Goal: Transaction & Acquisition: Purchase product/service

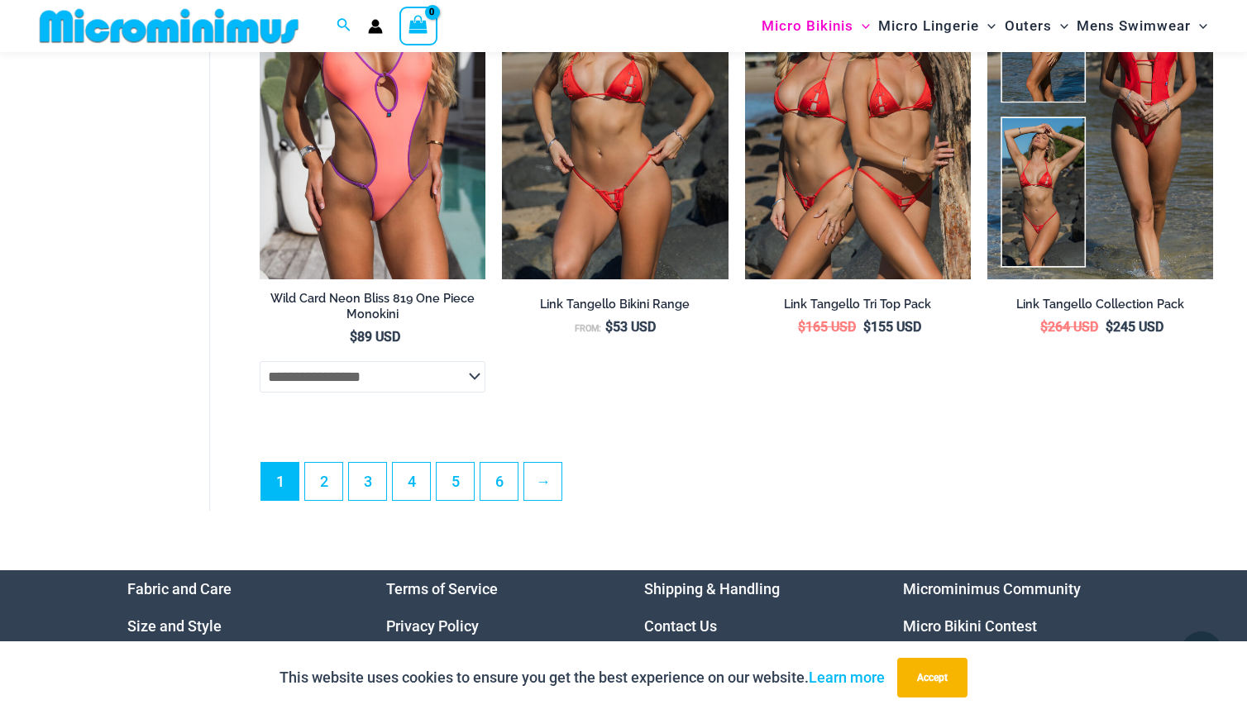
scroll to position [4181, 0]
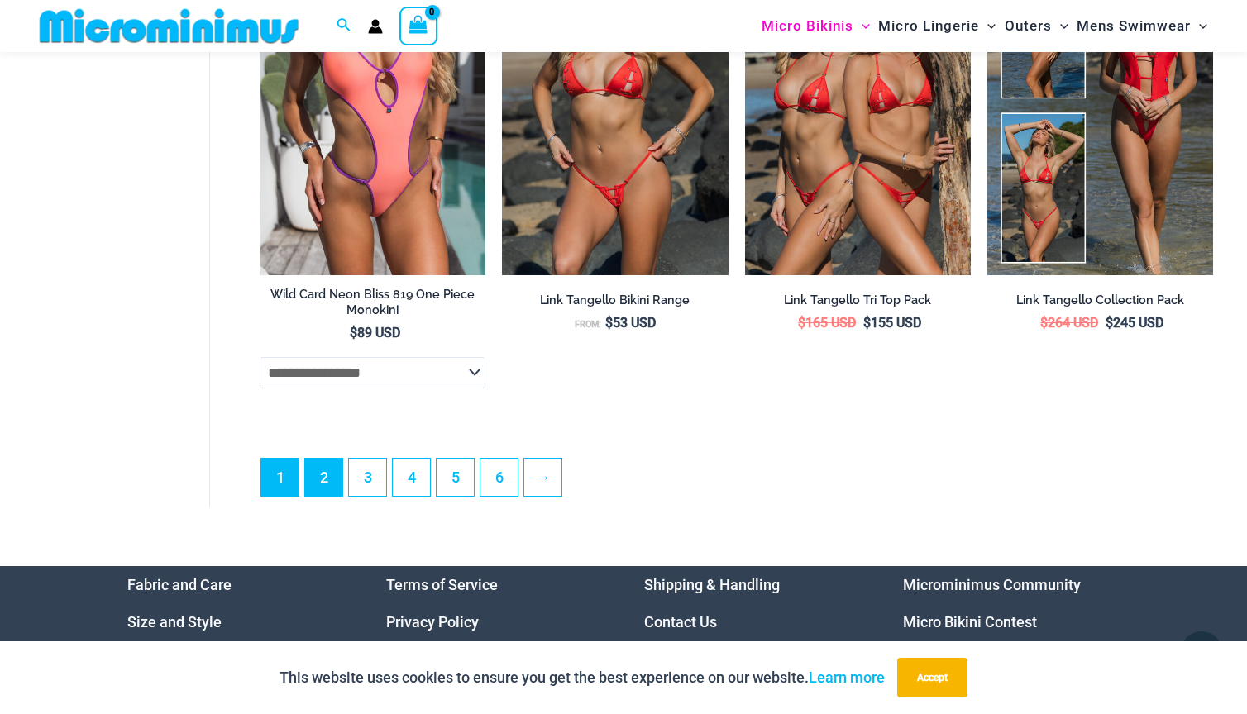
click at [326, 471] on link "2" at bounding box center [323, 477] width 37 height 37
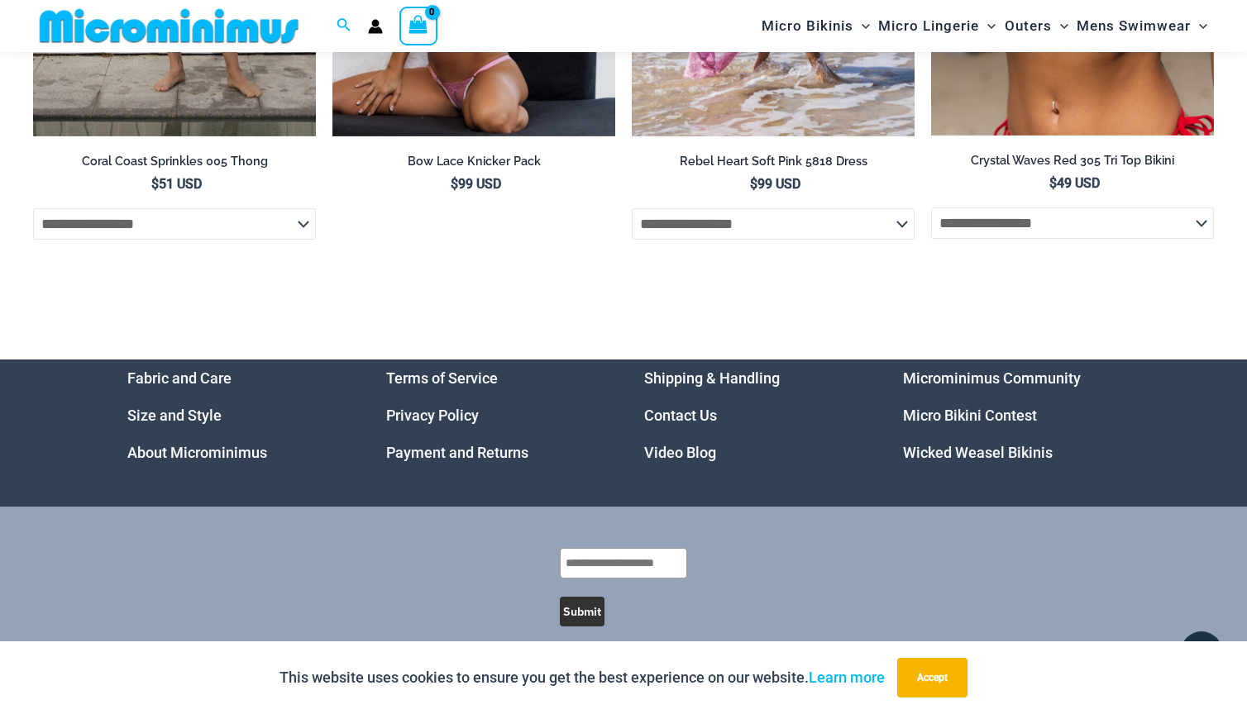
scroll to position [5864, 0]
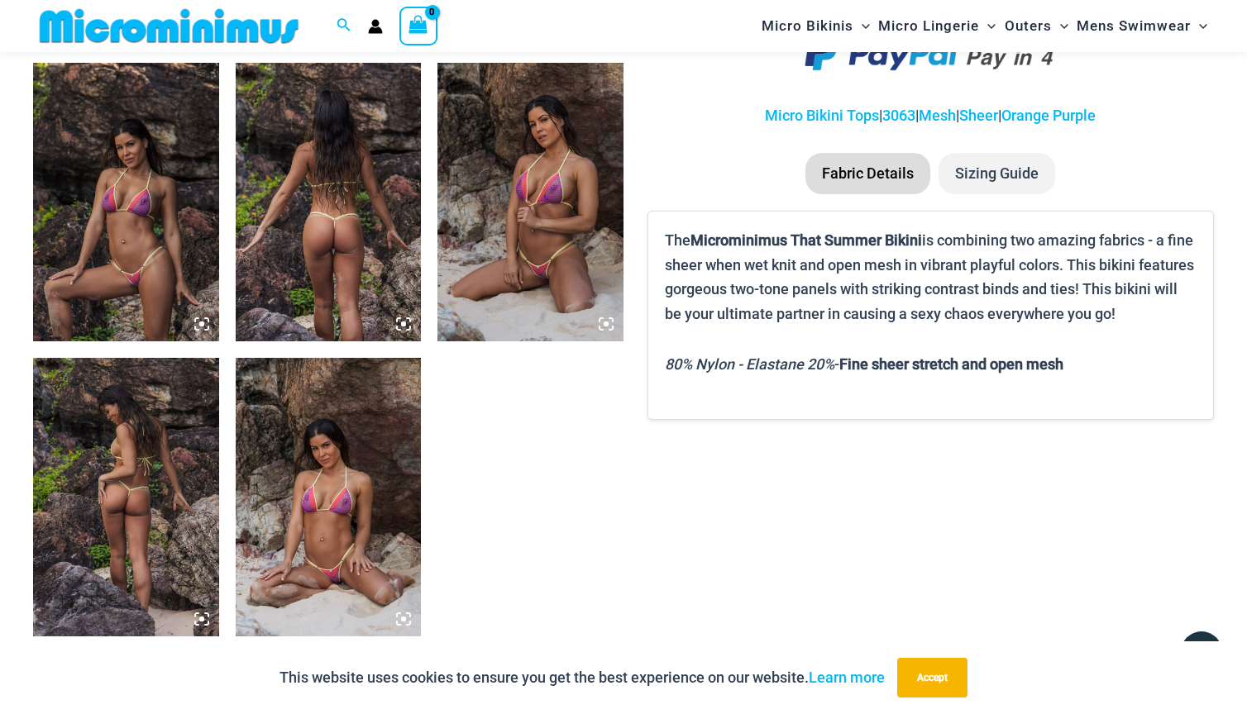
scroll to position [990, 0]
click at [146, 261] on img at bounding box center [126, 202] width 186 height 279
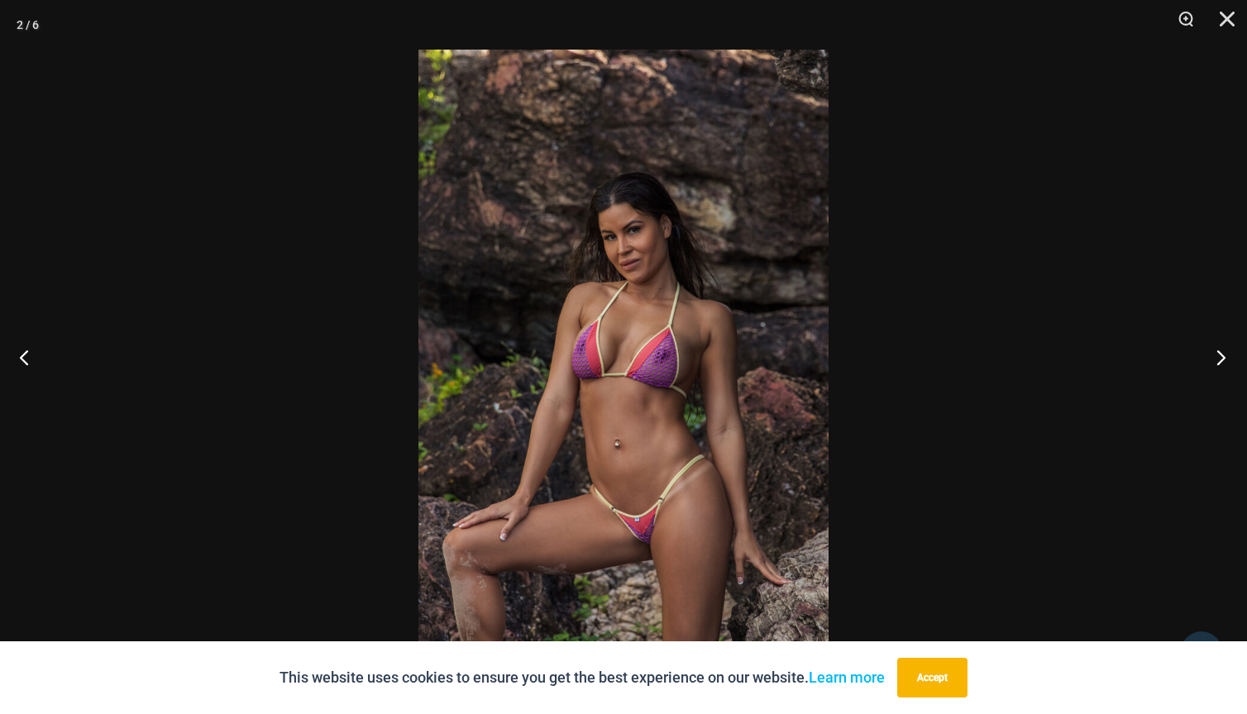
click at [1226, 354] on button "Next" at bounding box center [1216, 357] width 62 height 83
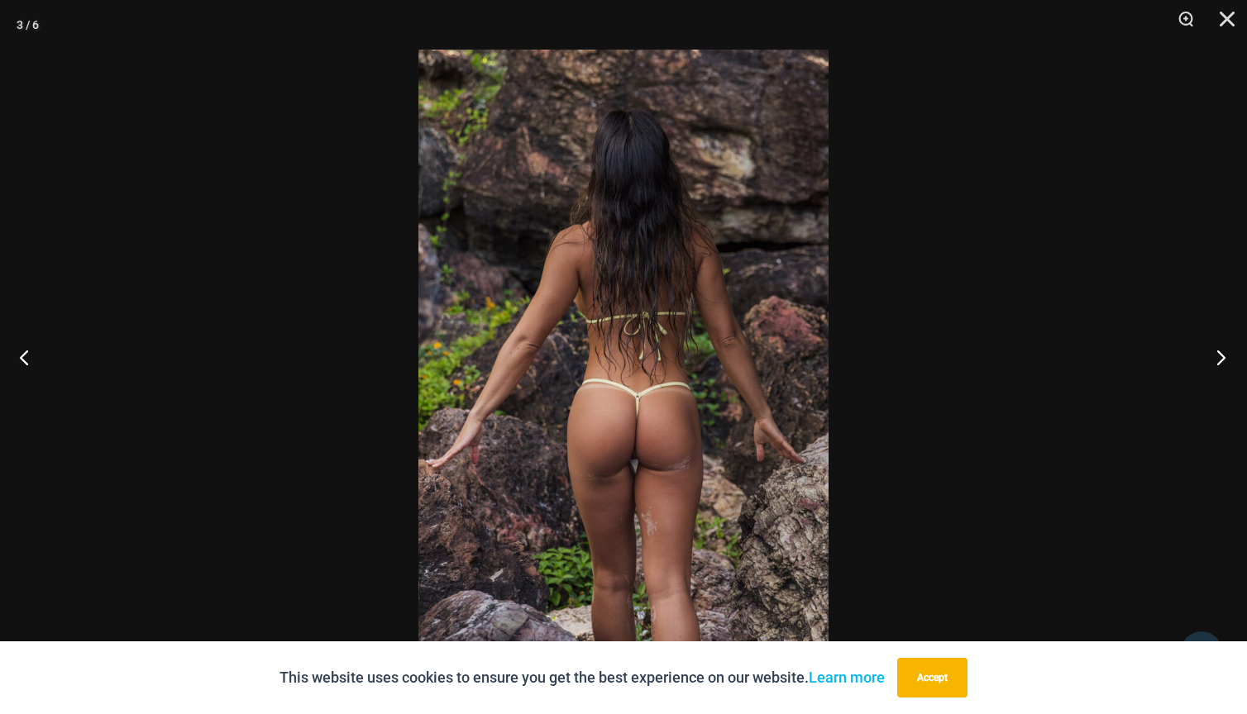
click at [1212, 356] on button "Next" at bounding box center [1216, 357] width 62 height 83
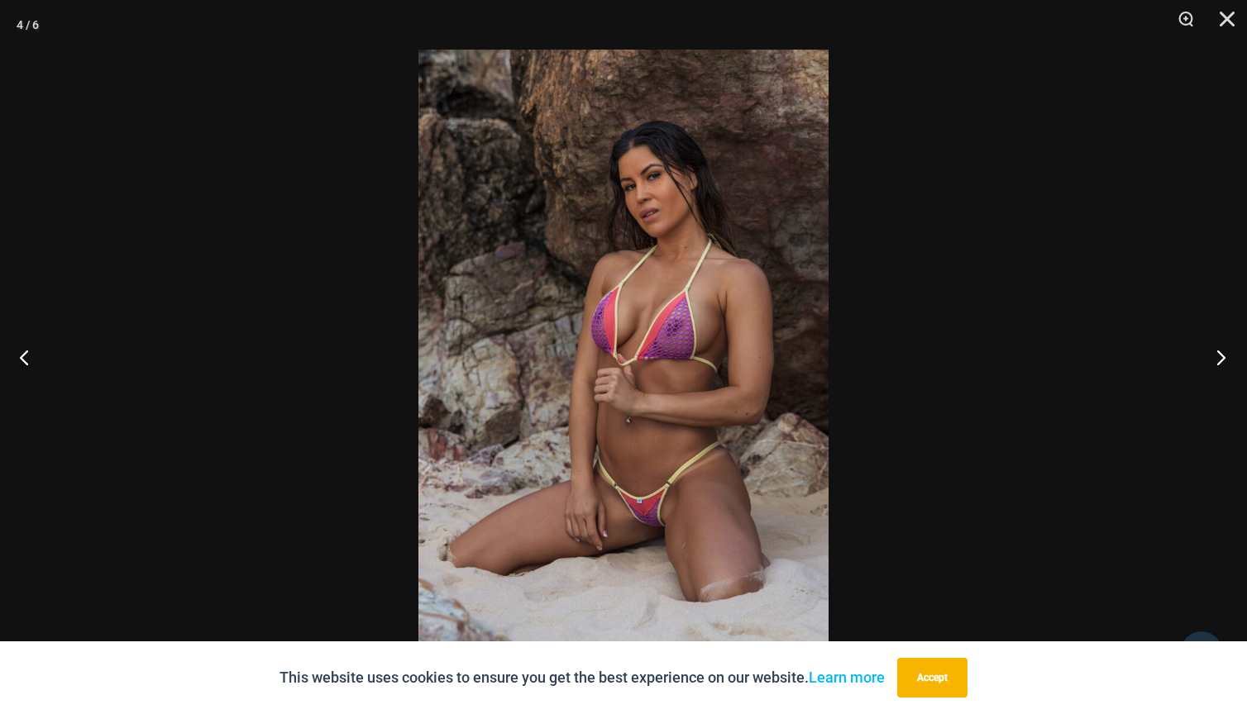
click at [1210, 356] on button "Next" at bounding box center [1216, 357] width 62 height 83
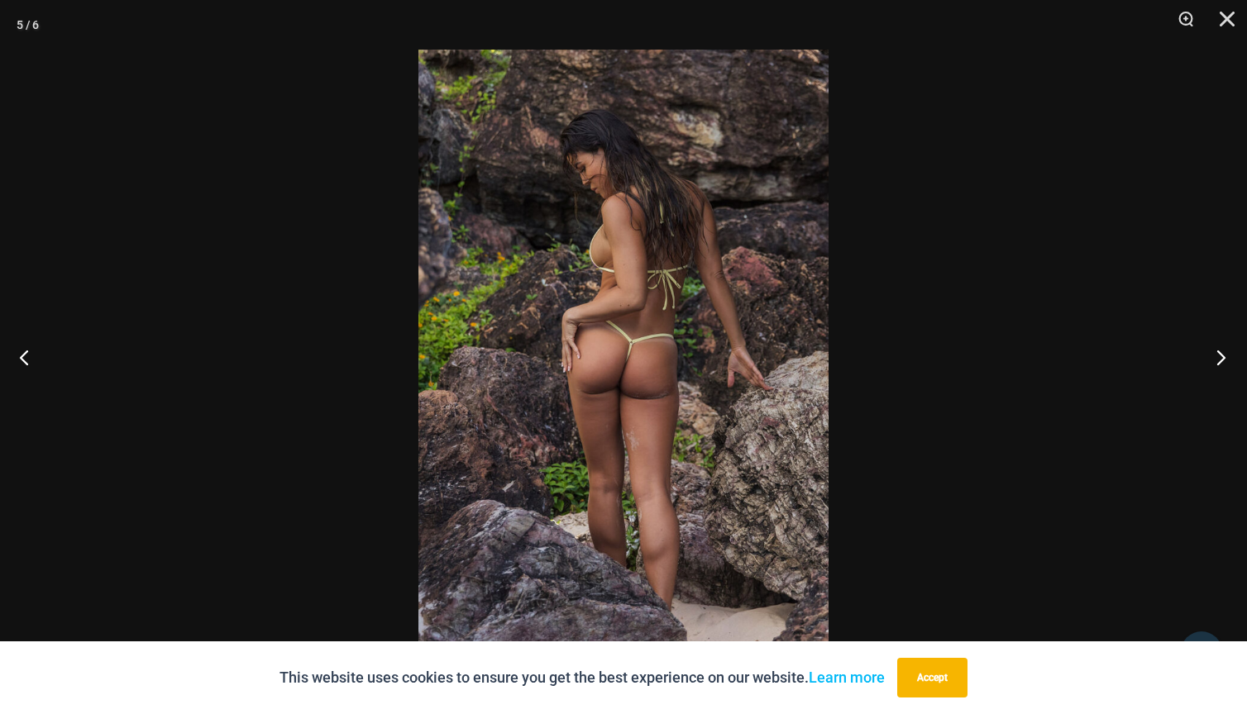
click at [1210, 356] on button "Next" at bounding box center [1216, 357] width 62 height 83
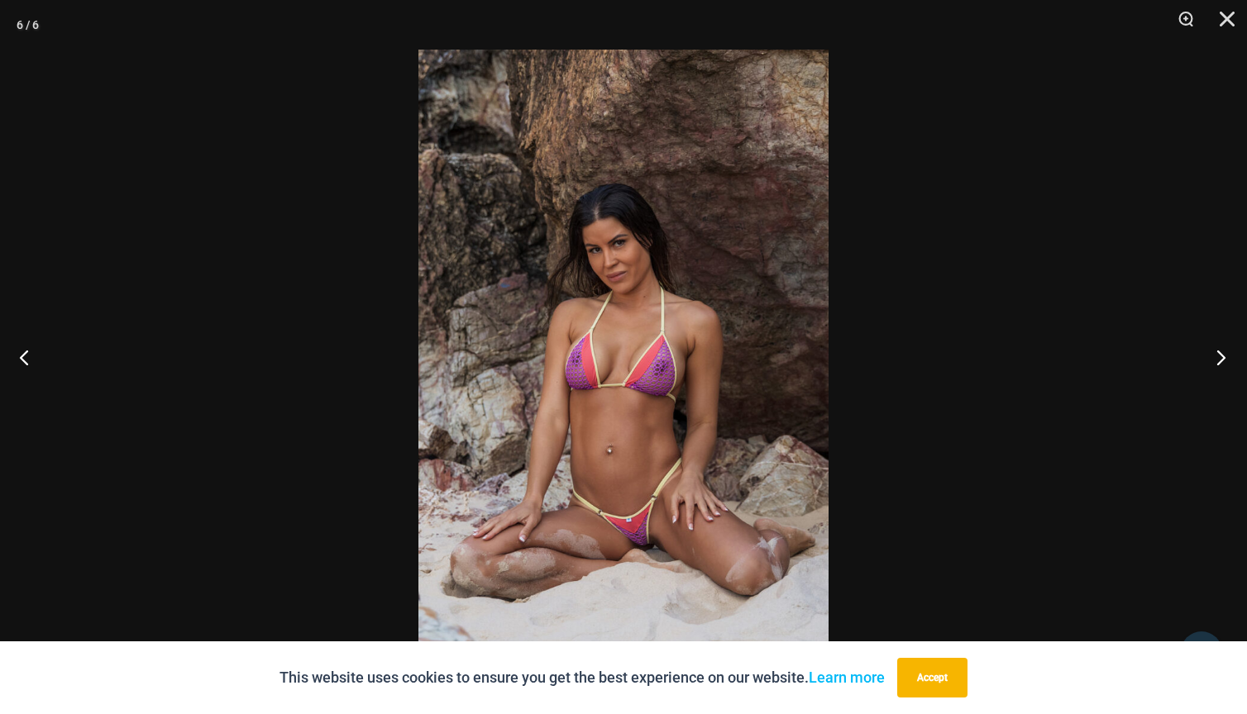
click at [1210, 356] on button "Next" at bounding box center [1216, 357] width 62 height 83
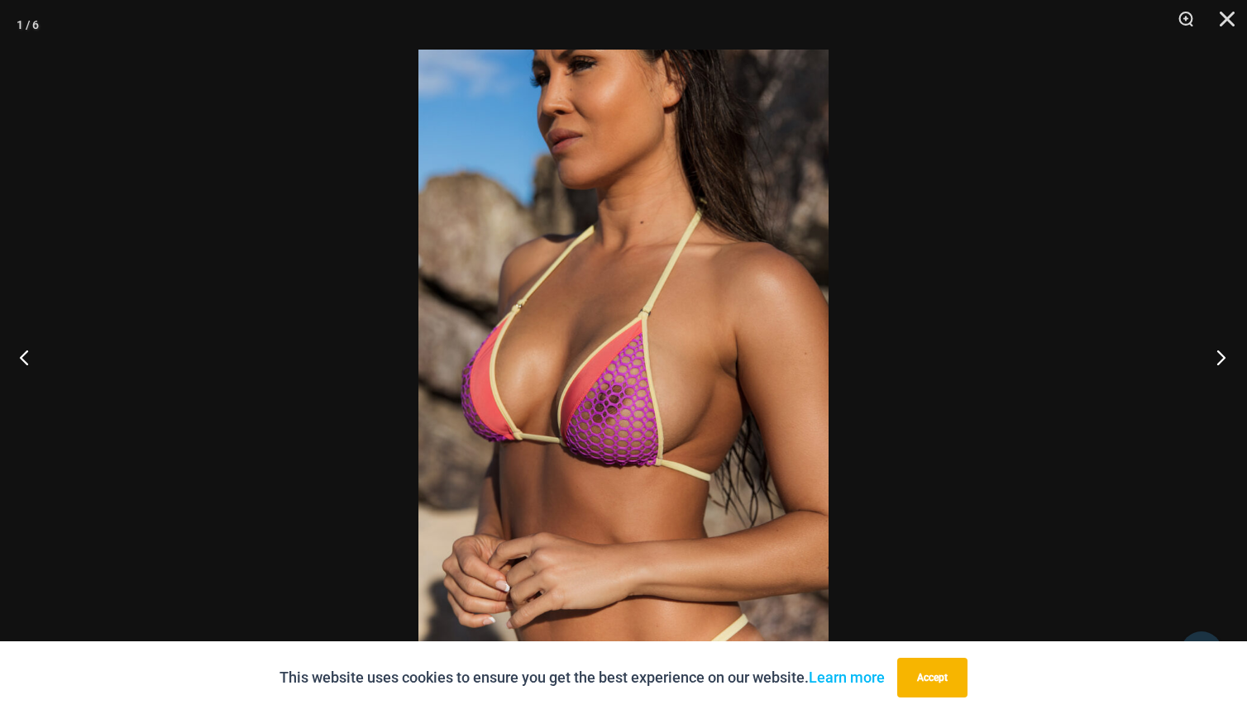
click at [1210, 356] on button "Next" at bounding box center [1216, 357] width 62 height 83
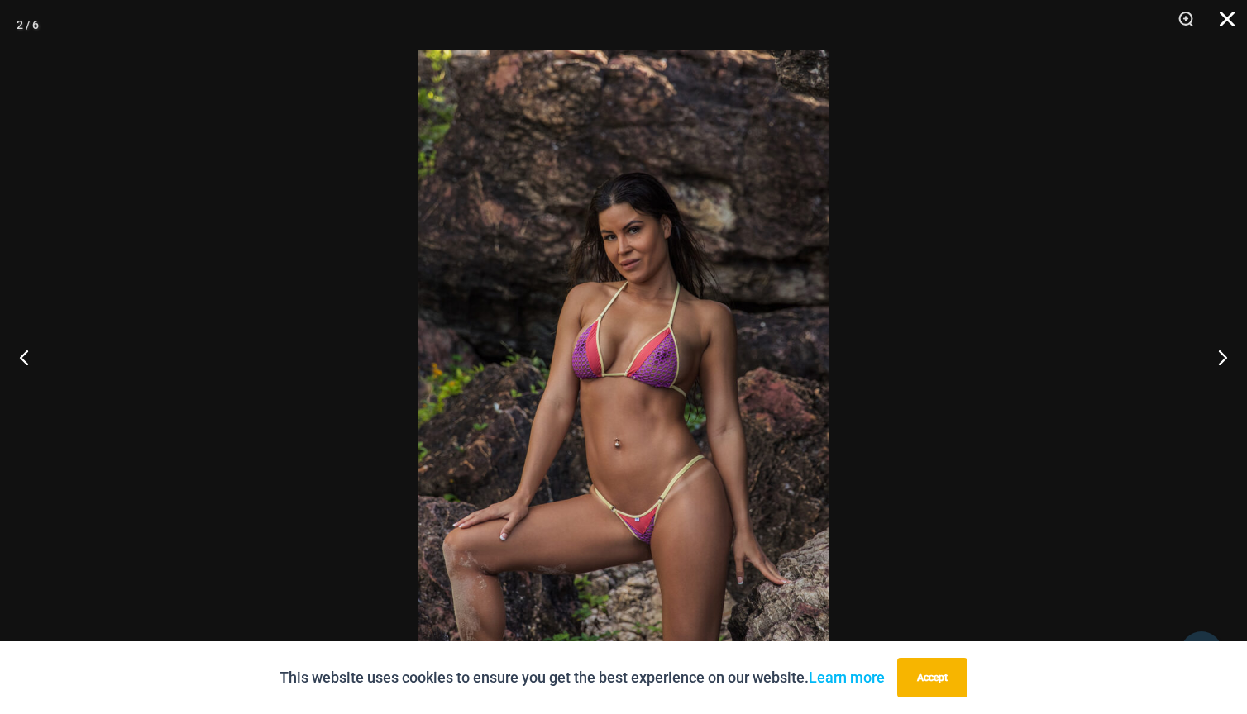
click at [1234, 20] on button "Close" at bounding box center [1221, 25] width 41 height 50
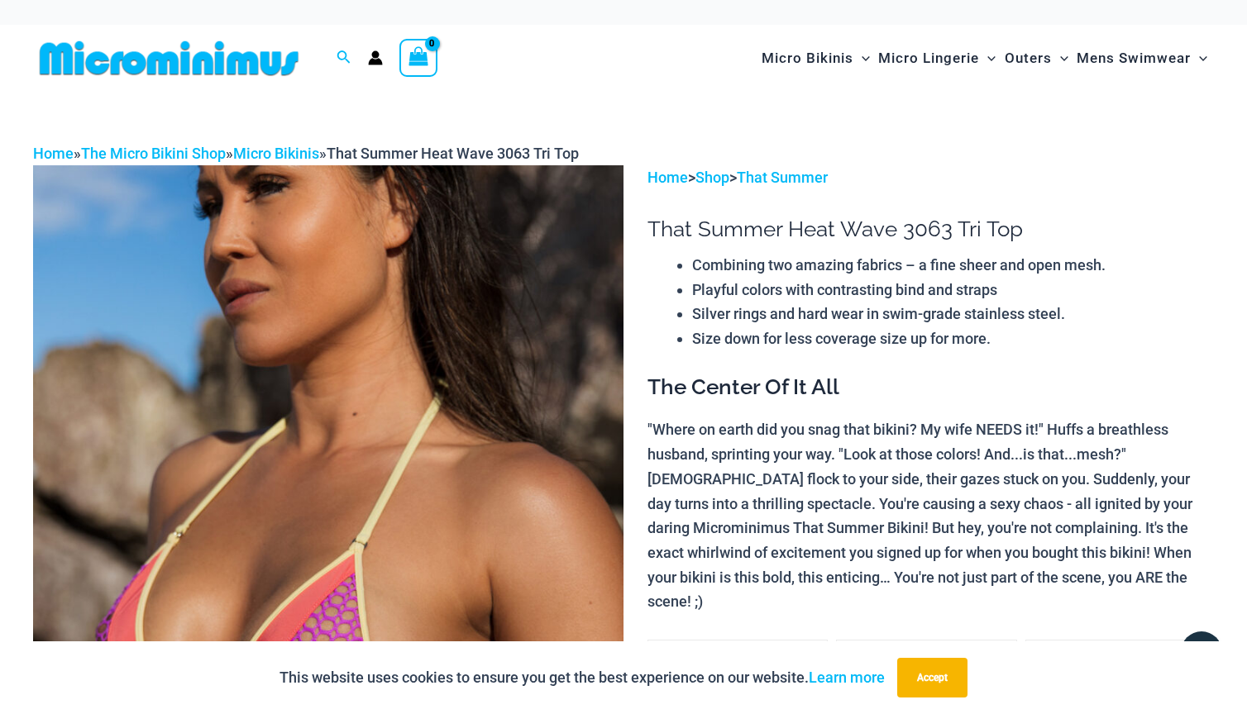
scroll to position [0, 0]
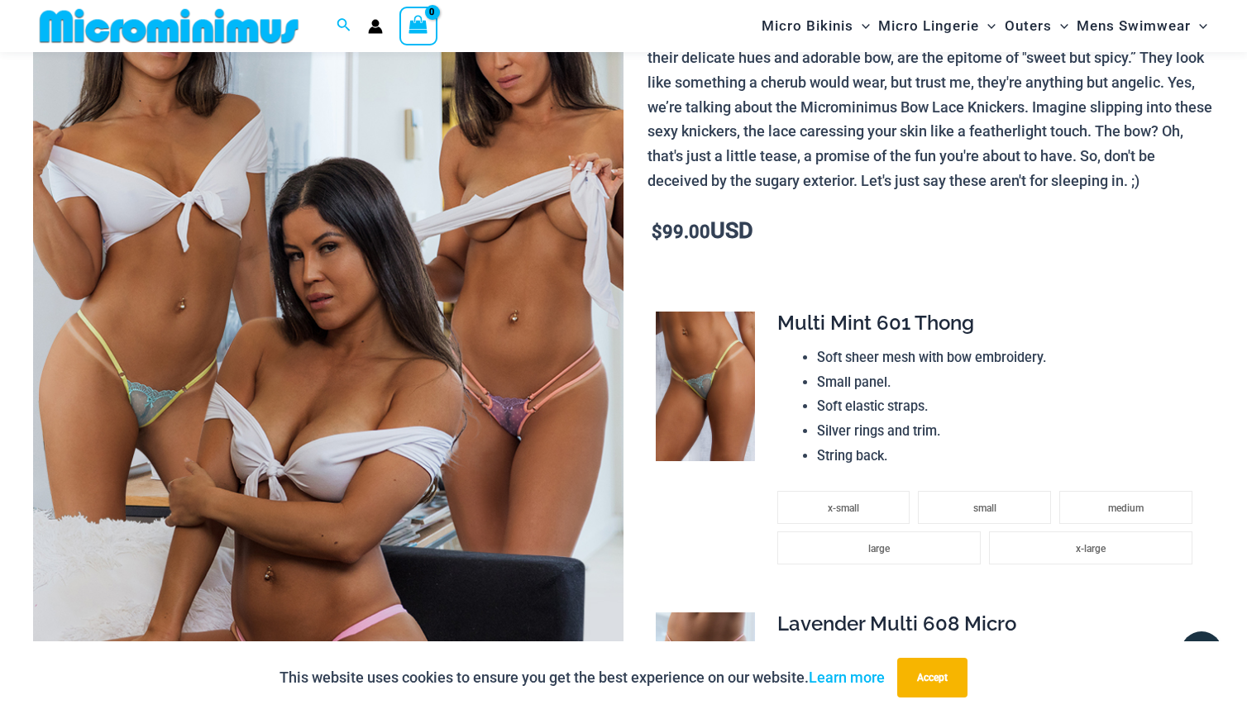
scroll to position [262, 0]
click at [189, 265] on img at bounding box center [328, 330] width 590 height 885
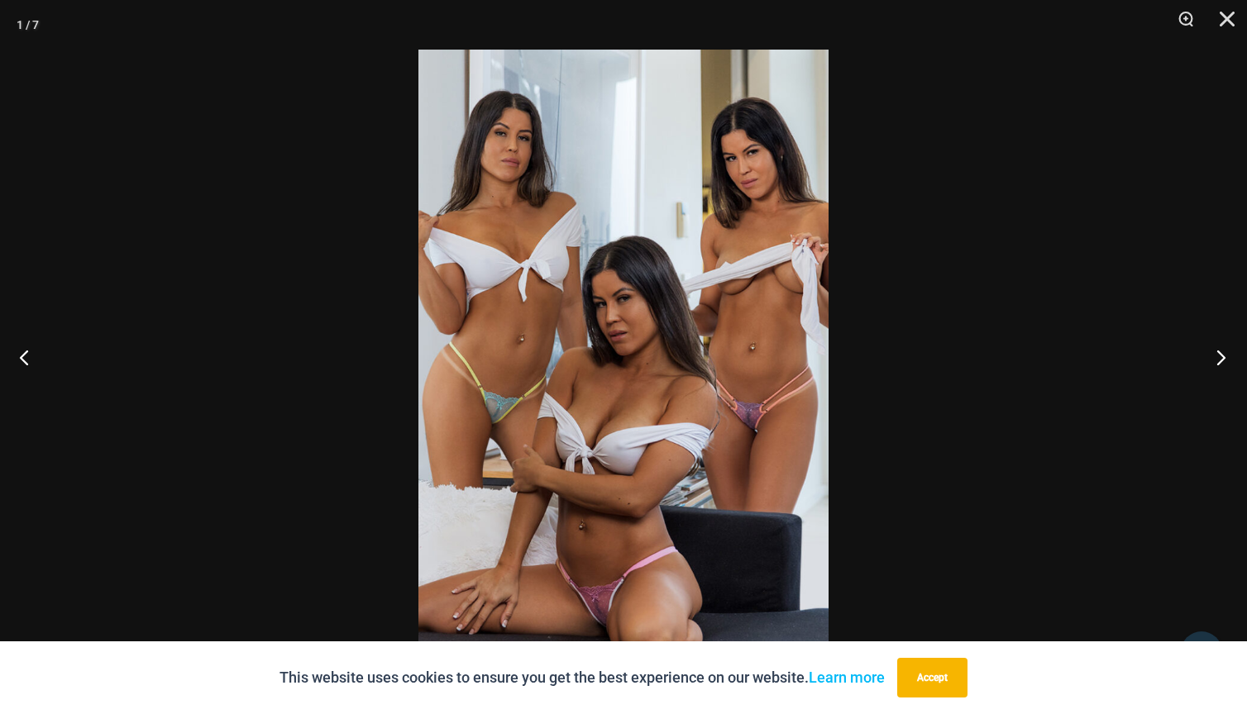
click at [1222, 358] on button "Next" at bounding box center [1216, 357] width 62 height 83
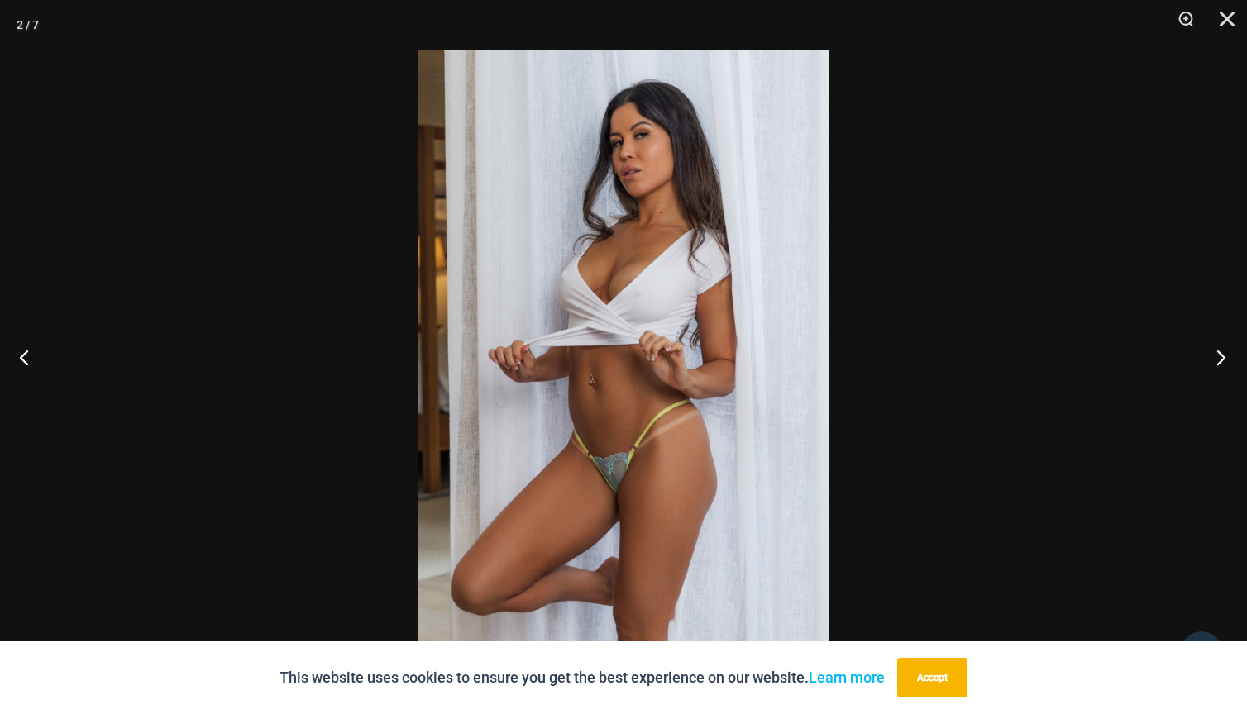
click at [1222, 358] on button "Next" at bounding box center [1216, 357] width 62 height 83
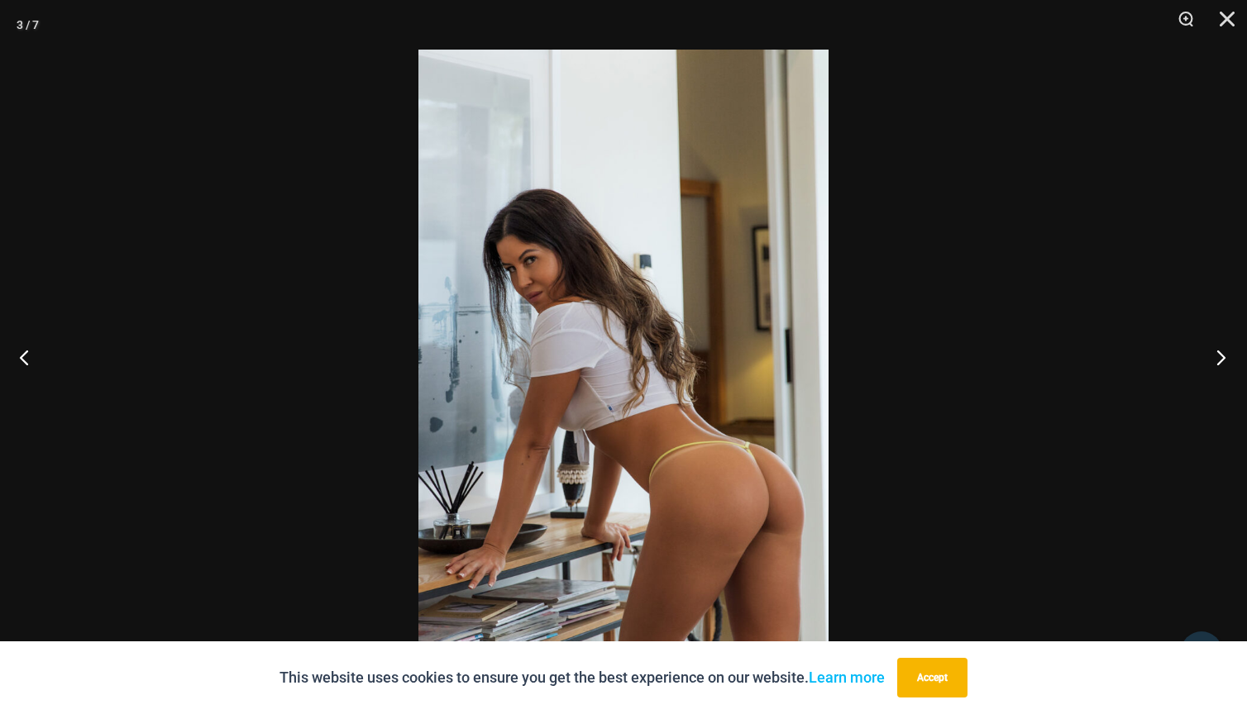
click at [1222, 358] on button "Next" at bounding box center [1216, 357] width 62 height 83
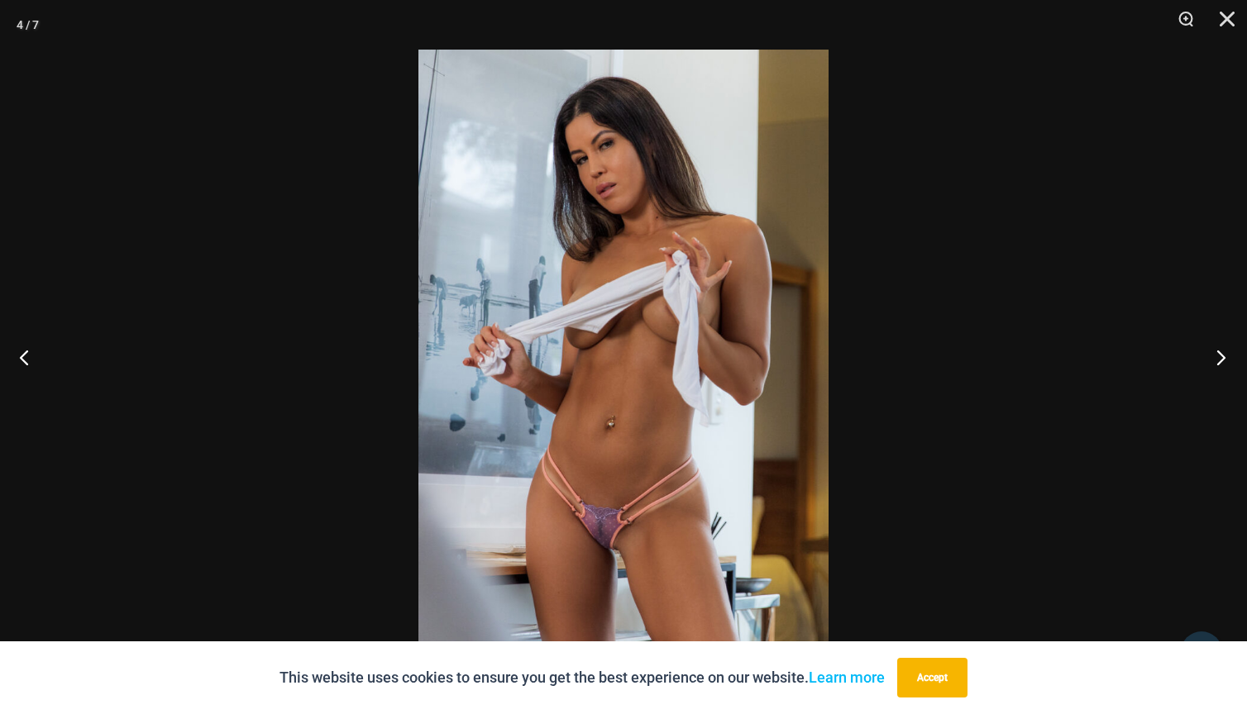
click at [1222, 358] on button "Next" at bounding box center [1216, 357] width 62 height 83
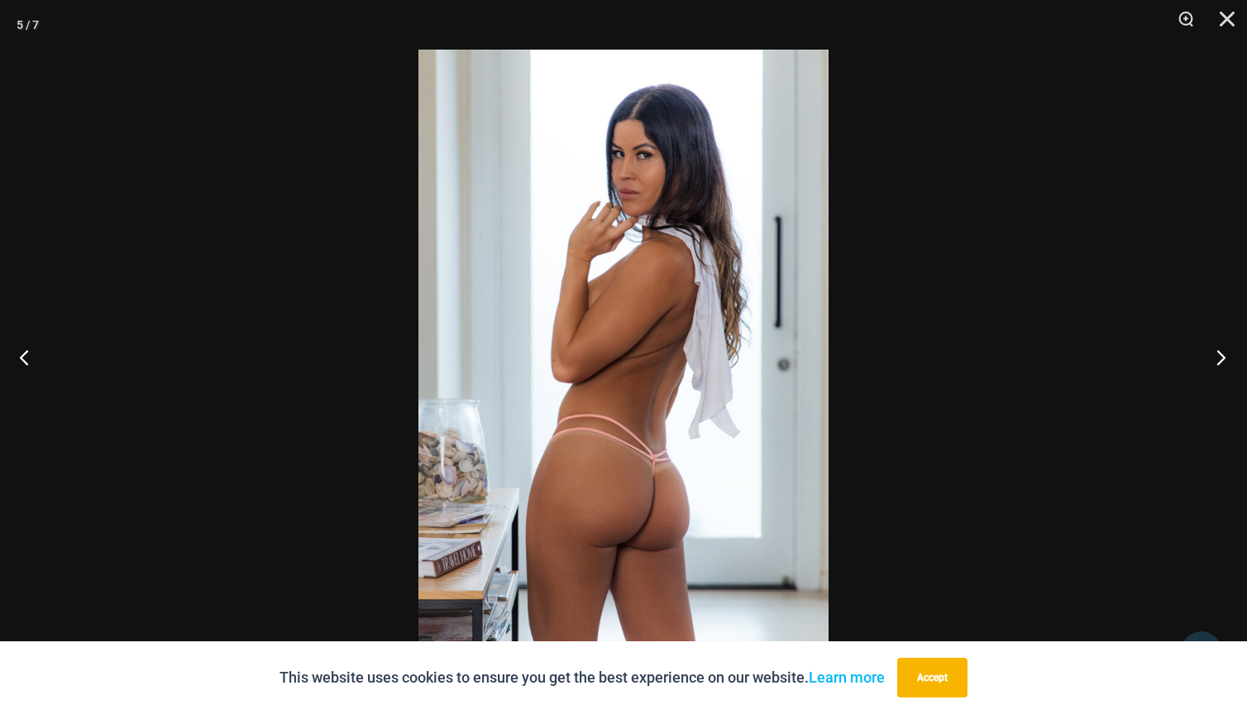
click at [1222, 358] on button "Next" at bounding box center [1216, 357] width 62 height 83
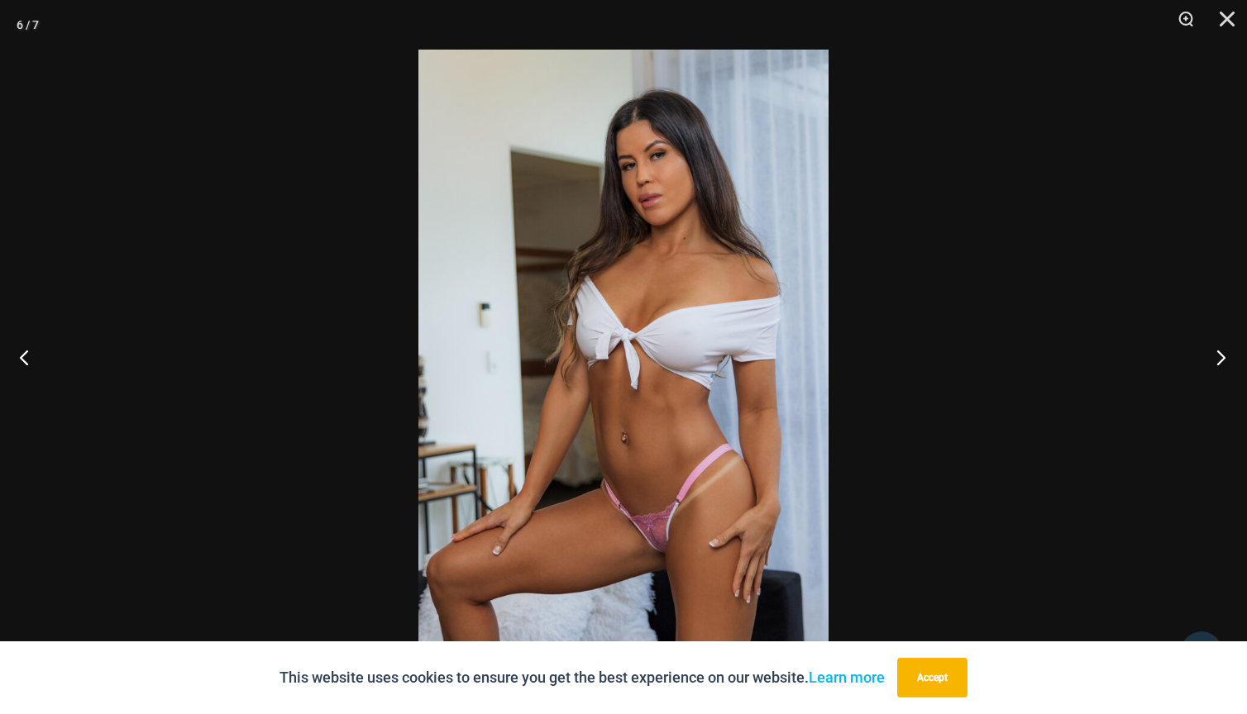
click at [1222, 359] on button "Next" at bounding box center [1216, 357] width 62 height 83
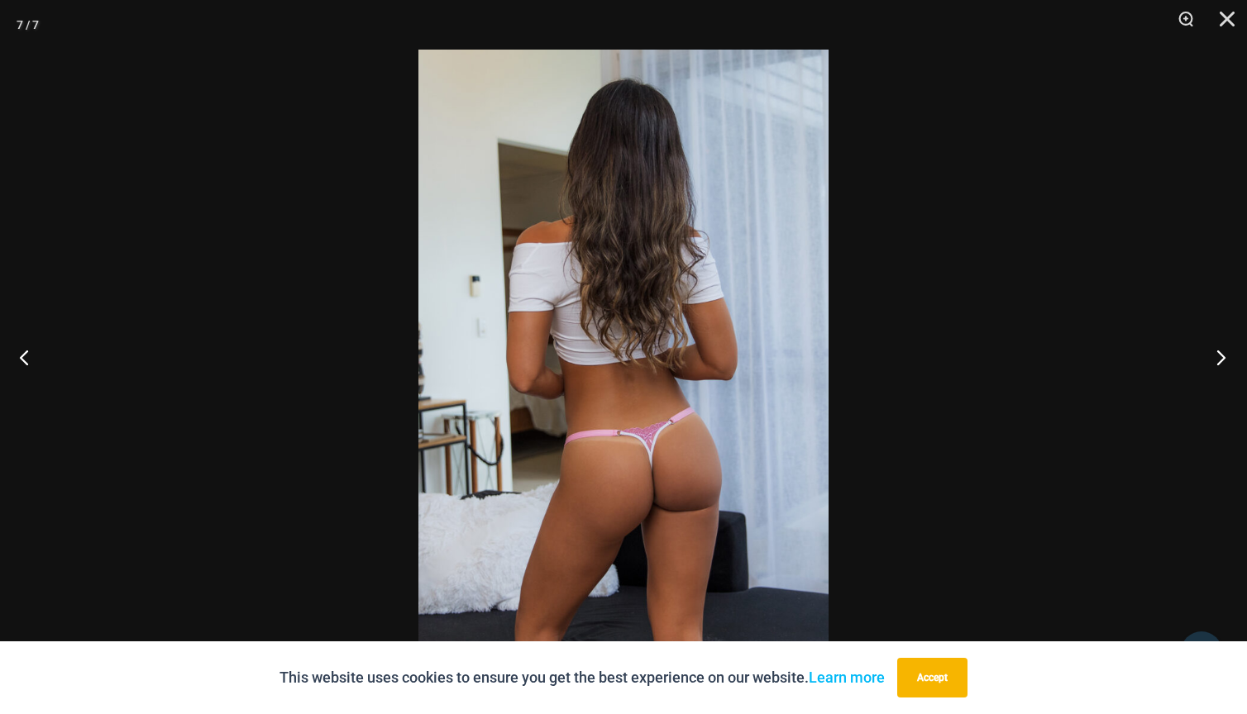
click at [1222, 359] on button "Next" at bounding box center [1216, 357] width 62 height 83
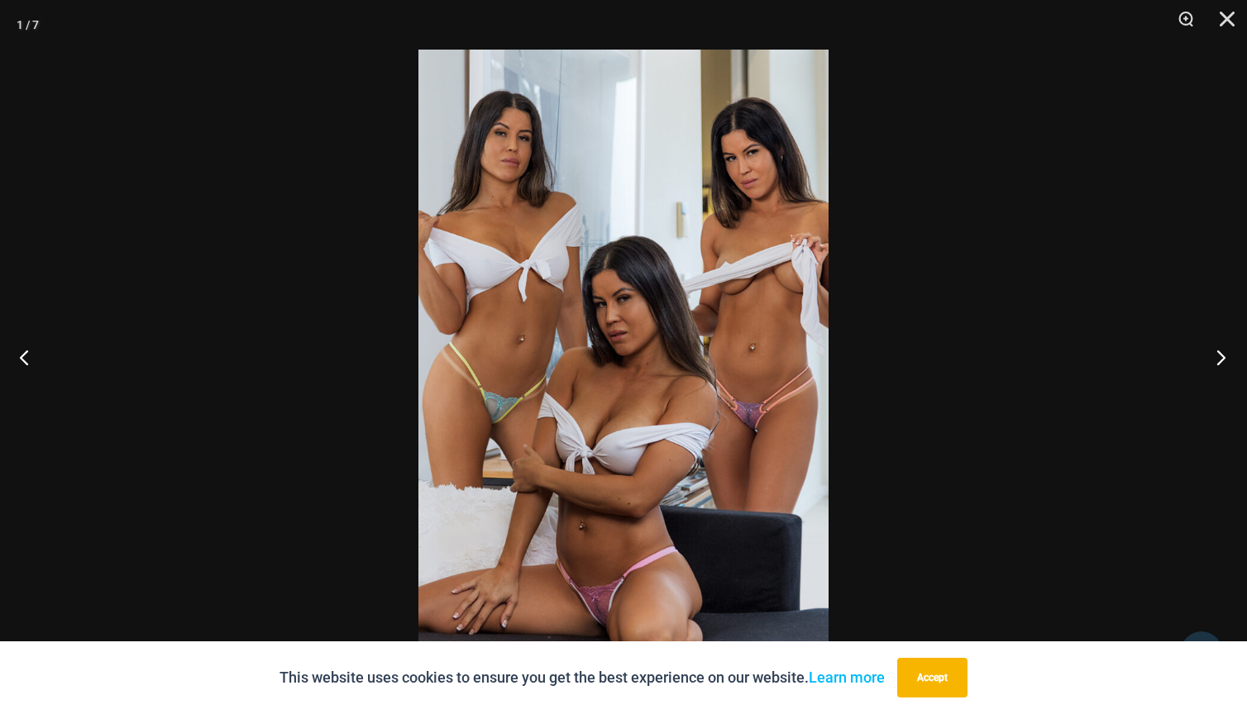
click at [1222, 360] on button "Next" at bounding box center [1216, 357] width 62 height 83
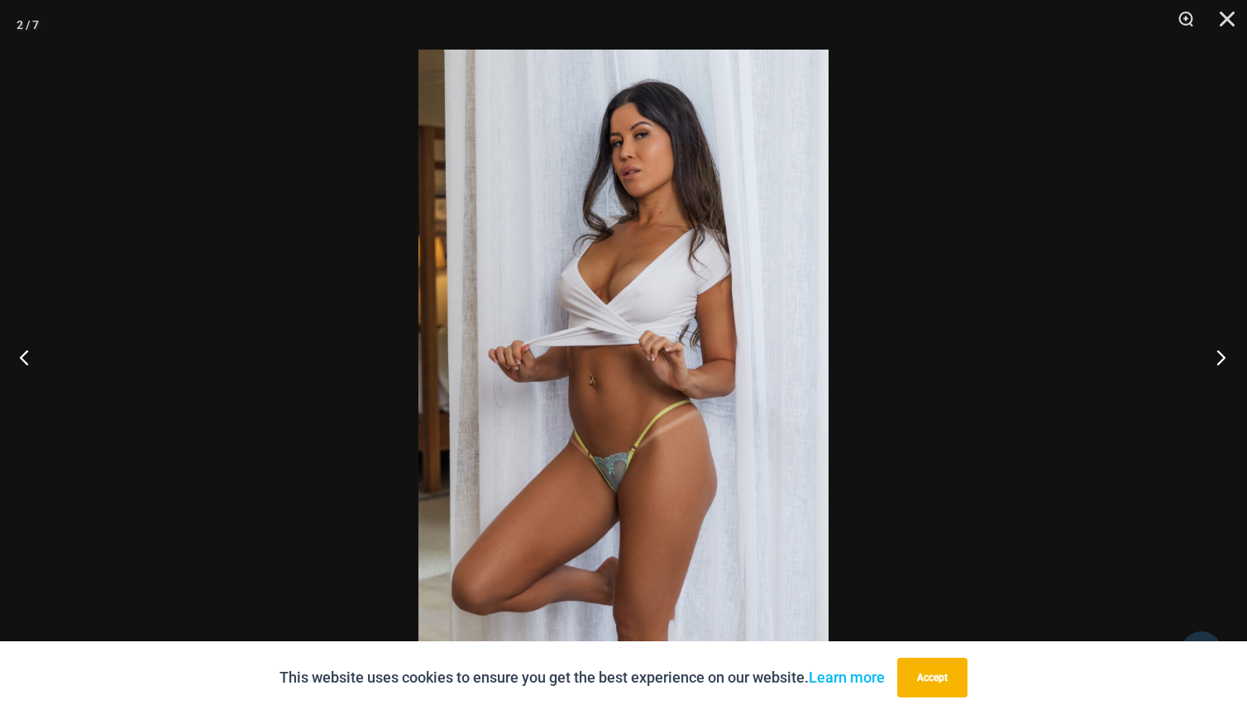
click at [1221, 362] on button "Next" at bounding box center [1216, 357] width 62 height 83
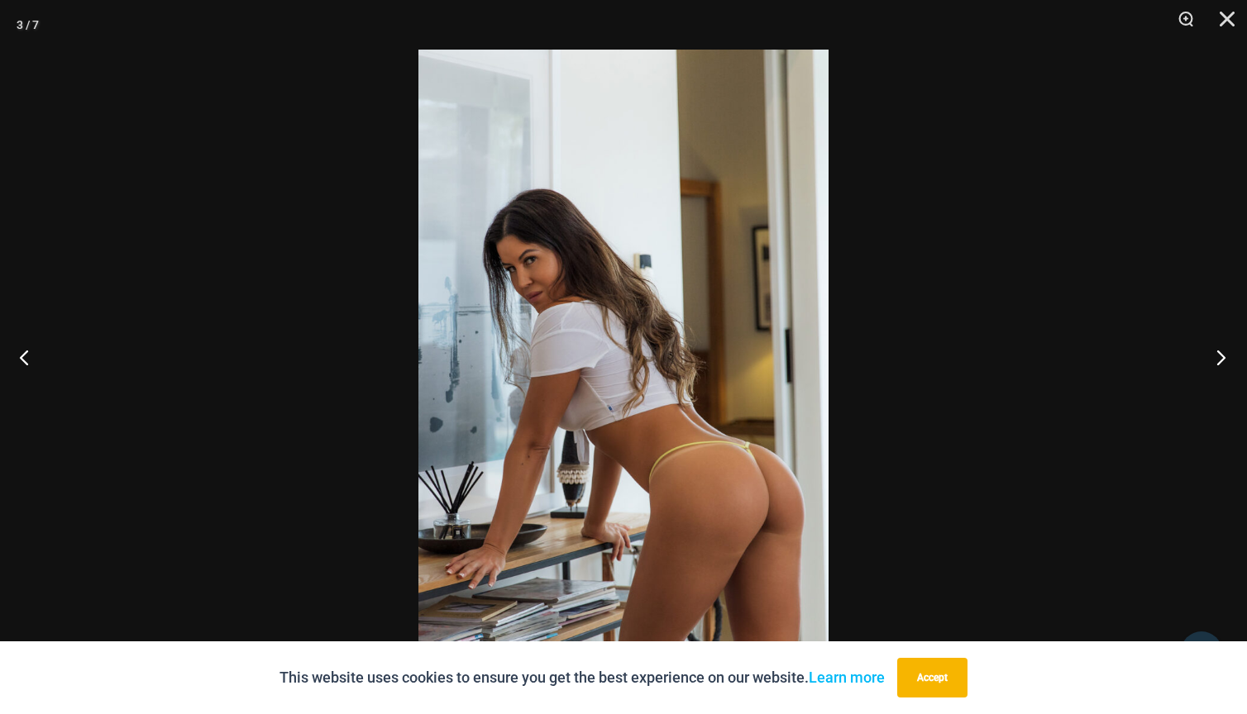
click at [1221, 362] on button "Next" at bounding box center [1216, 357] width 62 height 83
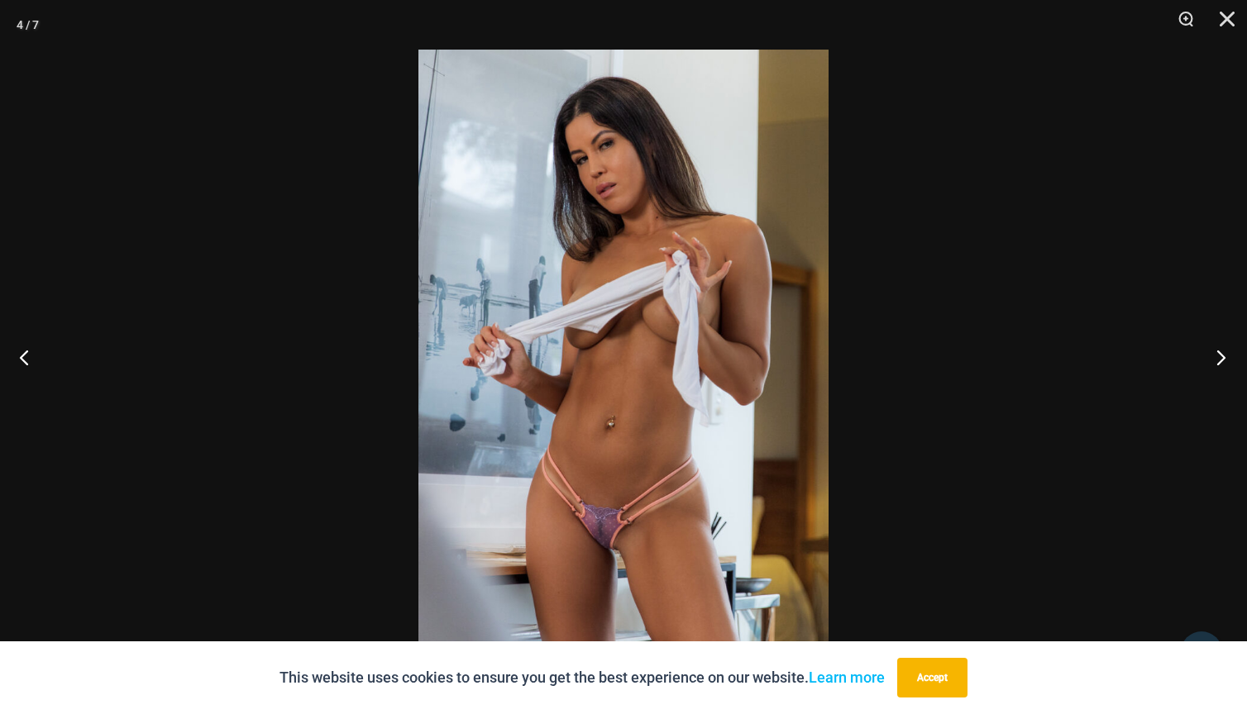
click at [1220, 358] on button "Next" at bounding box center [1216, 357] width 62 height 83
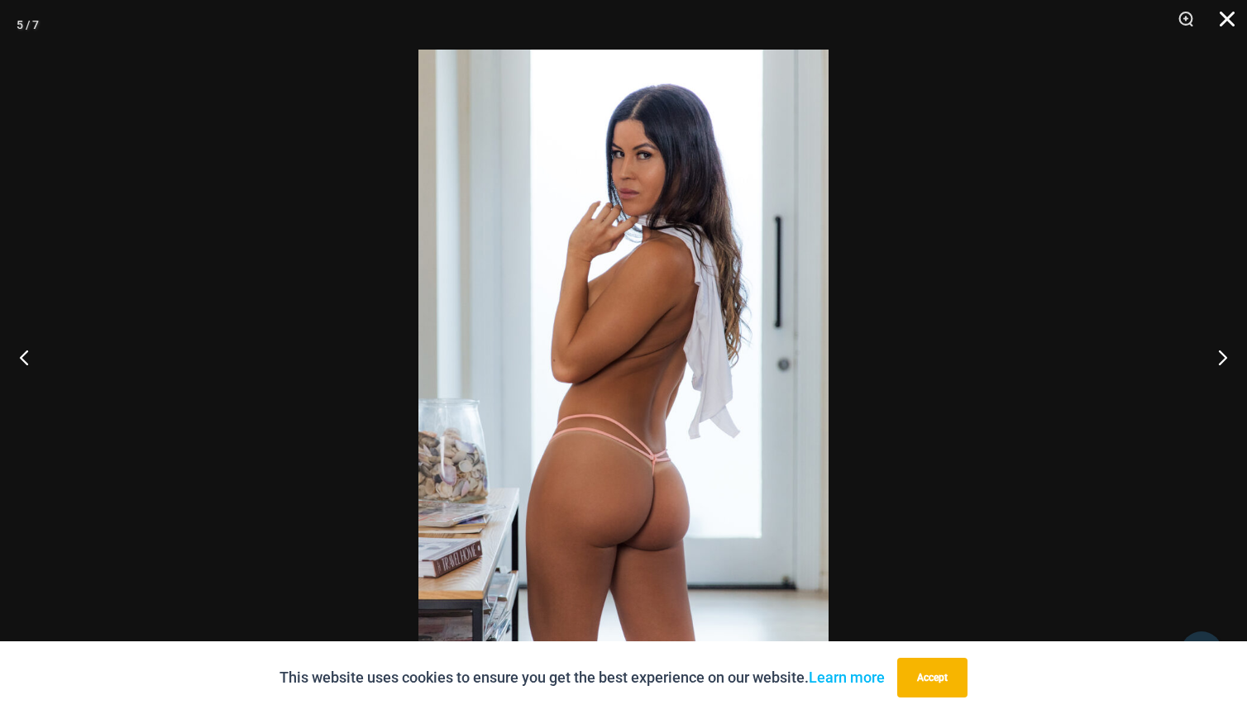
click at [1227, 12] on button "Close" at bounding box center [1221, 25] width 41 height 50
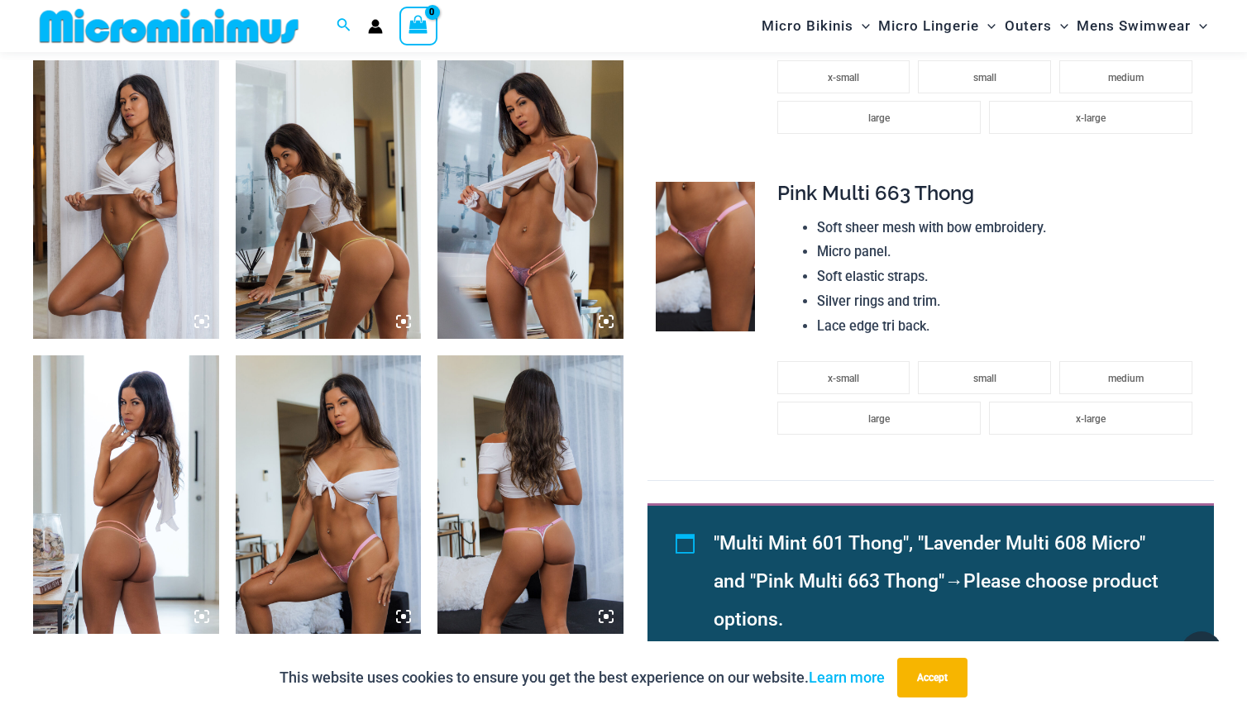
scroll to position [1058, 0]
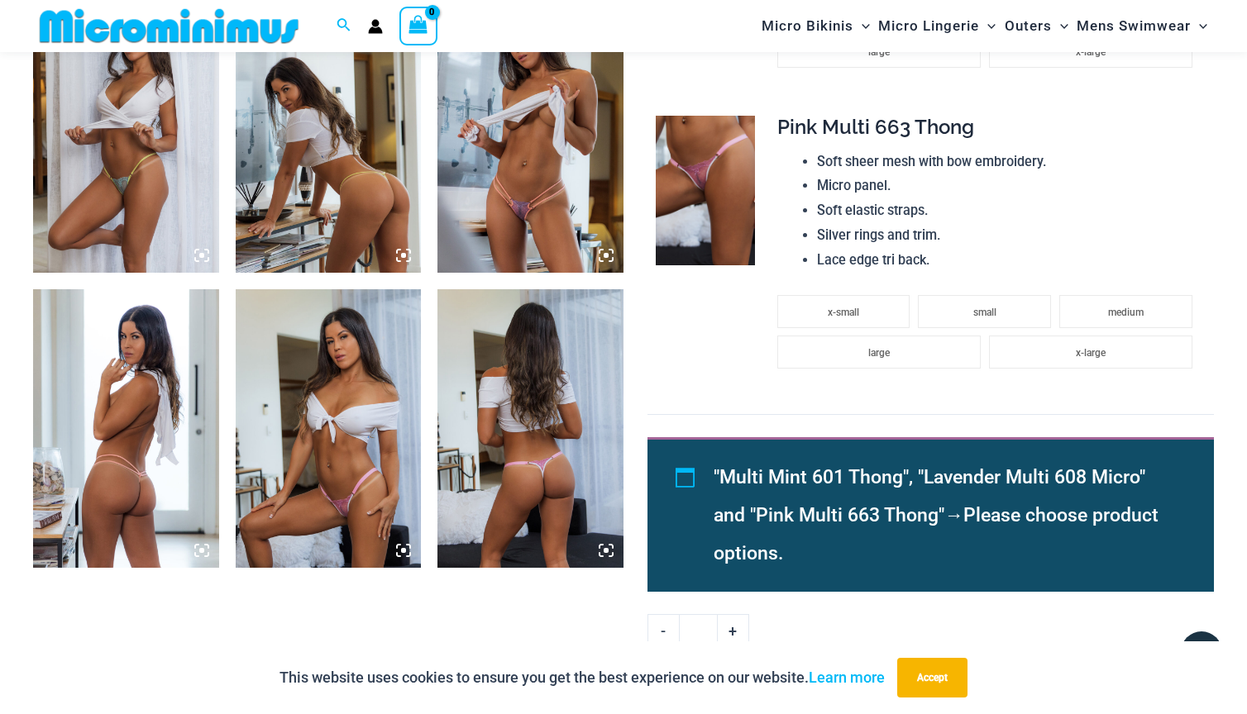
click at [531, 193] on img at bounding box center [530, 133] width 186 height 279
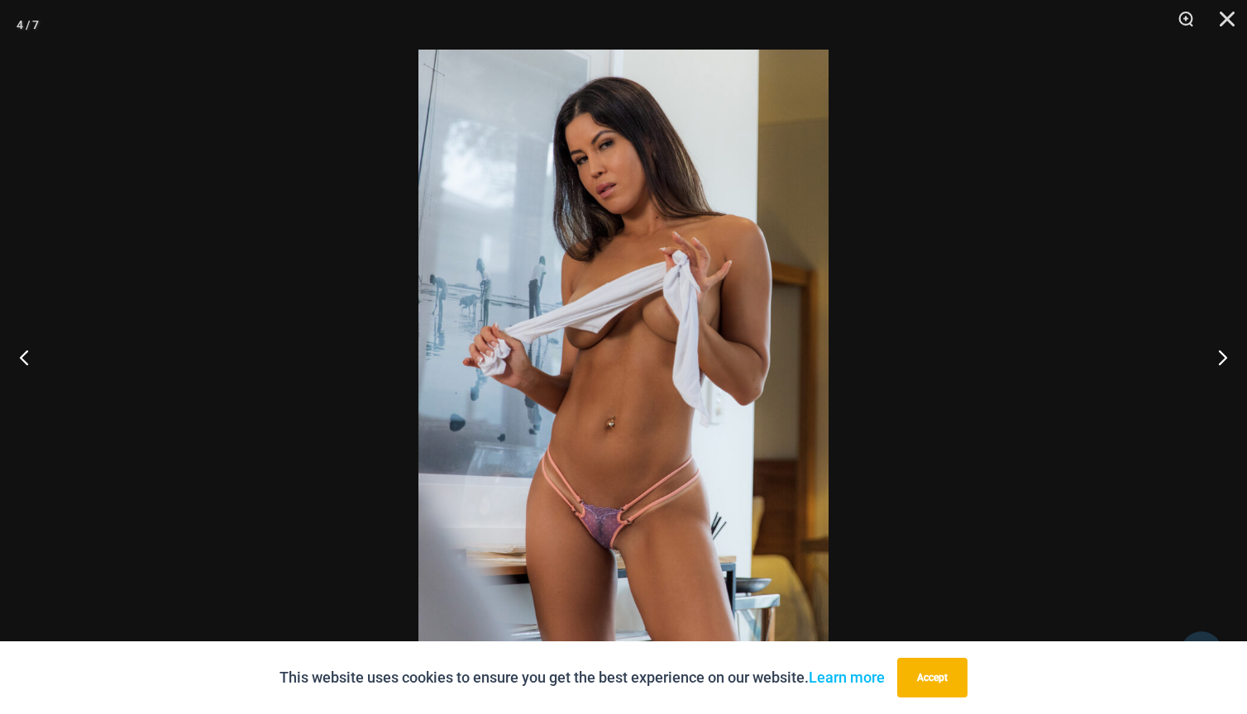
click at [610, 532] on img at bounding box center [623, 357] width 410 height 615
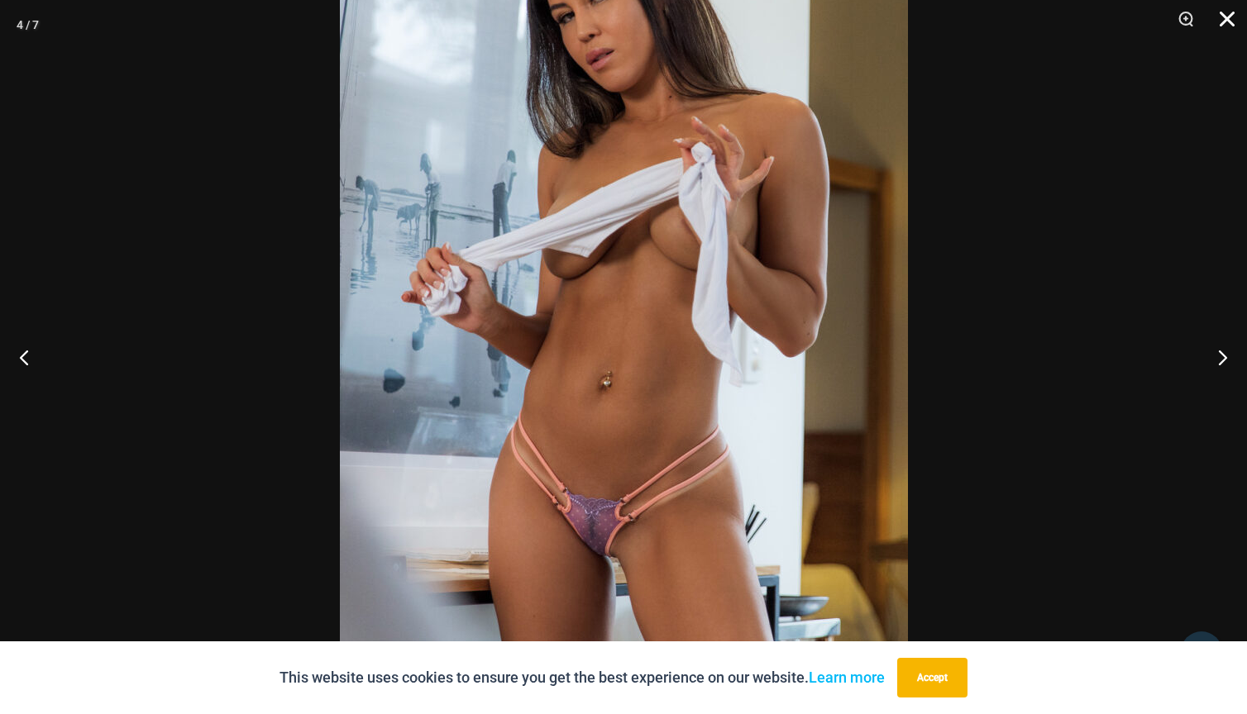
click at [1224, 15] on button "Close" at bounding box center [1221, 25] width 41 height 50
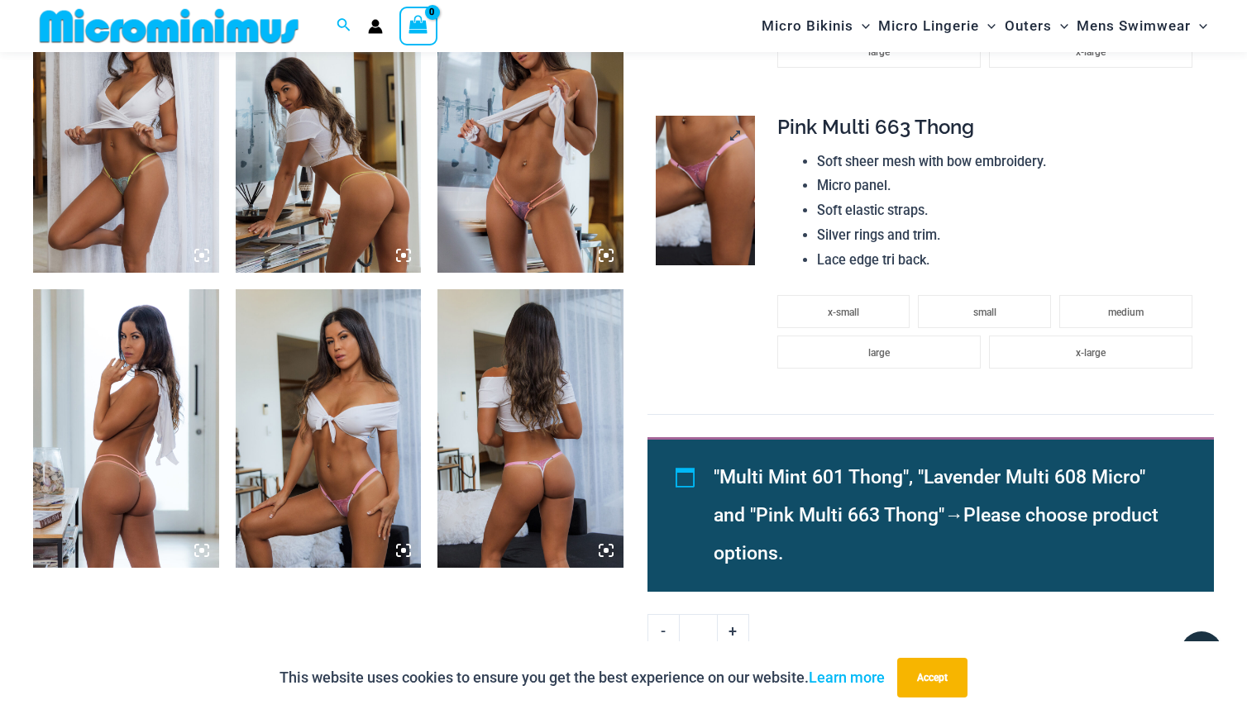
click at [699, 189] on img at bounding box center [706, 191] width 100 height 150
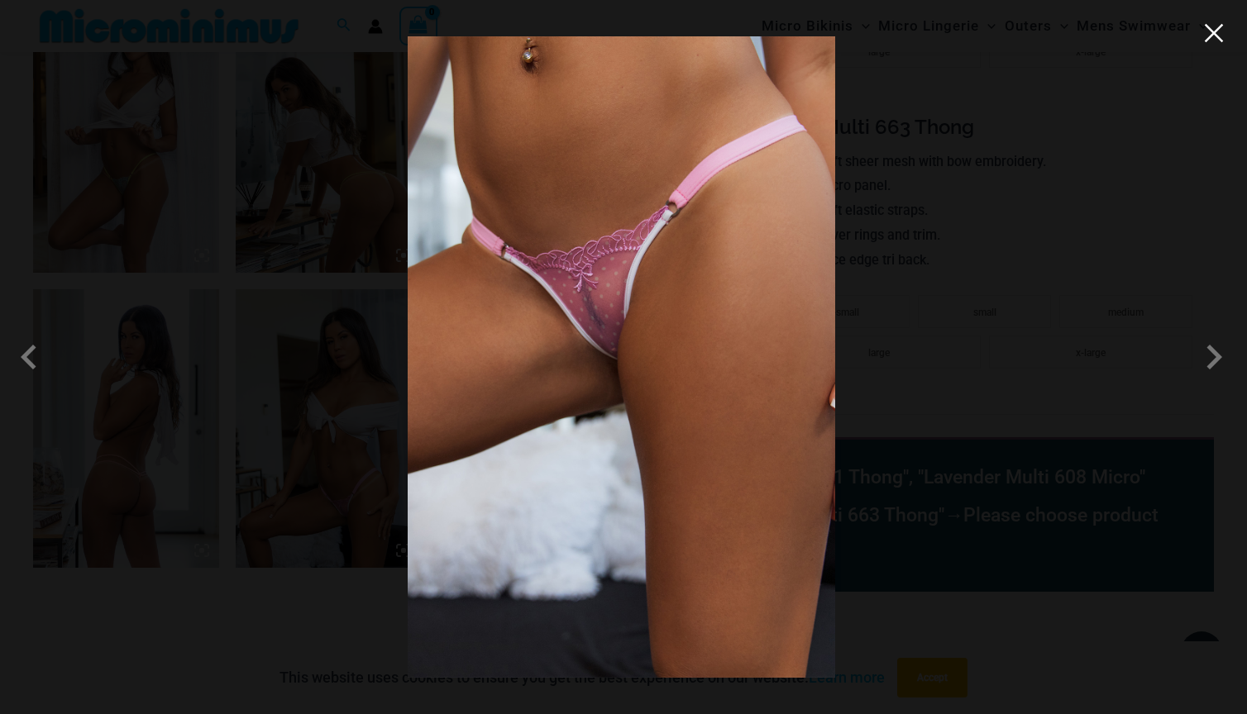
click at [1211, 28] on button "Close" at bounding box center [1213, 33] width 25 height 25
